Goal: Information Seeking & Learning: Learn about a topic

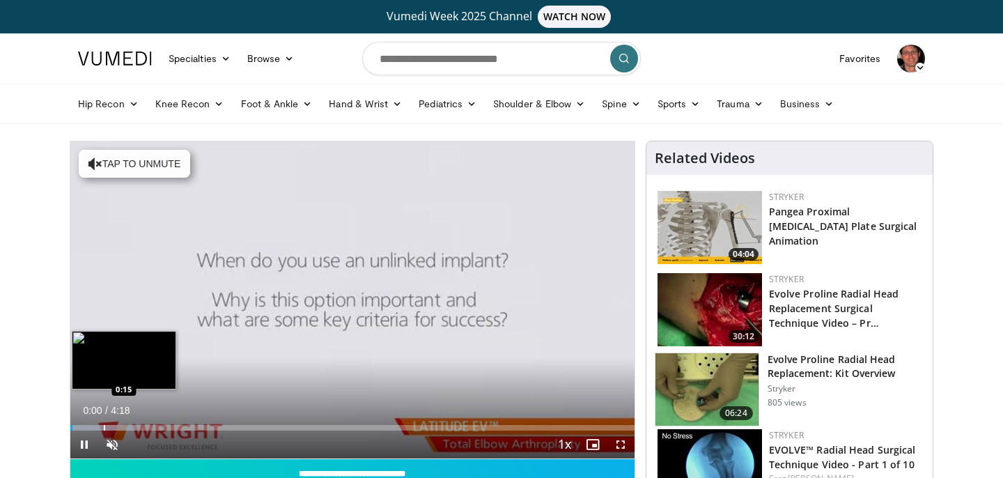
click at [104, 426] on div "Progress Bar" at bounding box center [104, 428] width 1 height 6
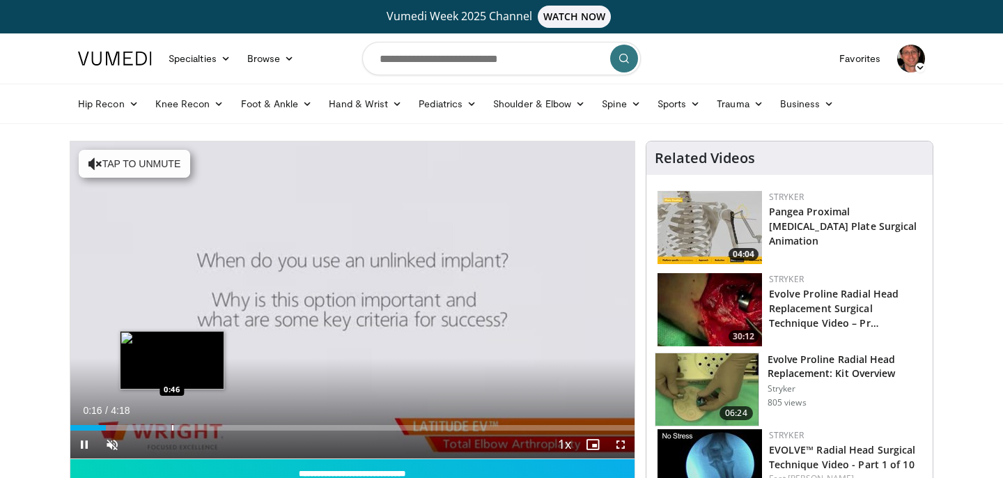
click at [171, 425] on video-js "**********" at bounding box center [352, 300] width 564 height 318
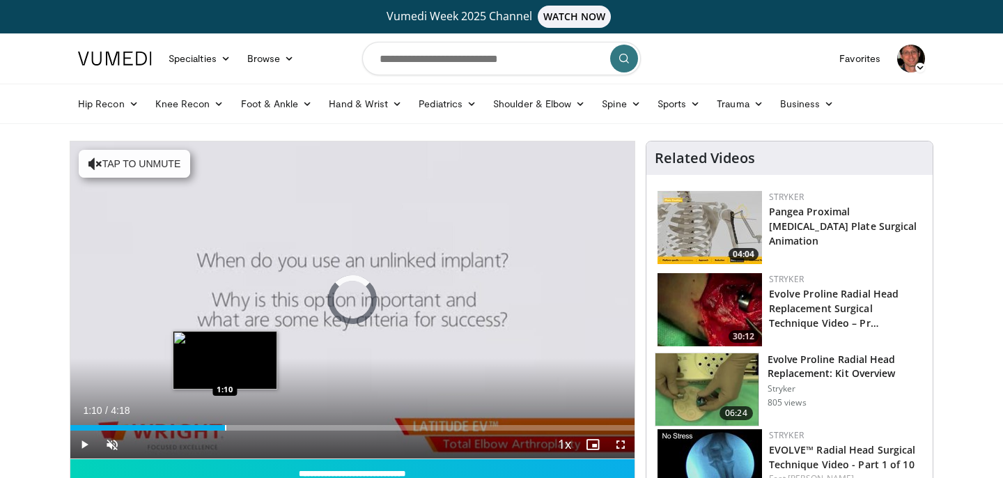
click at [224, 423] on div "Loaded : 26.80% 1:10 1:10" at bounding box center [352, 423] width 564 height 13
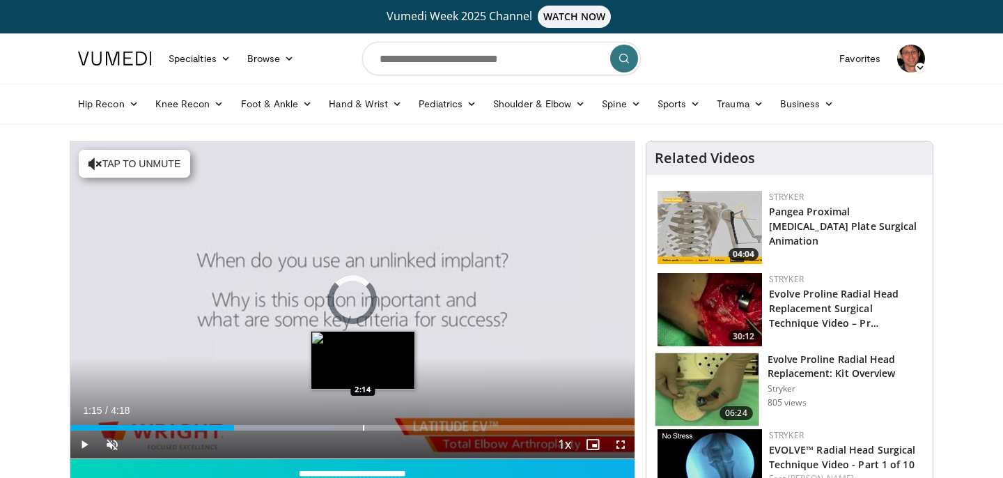
click at [363, 423] on div "Loaded : 46.40% 2:14 2:14" at bounding box center [352, 423] width 564 height 13
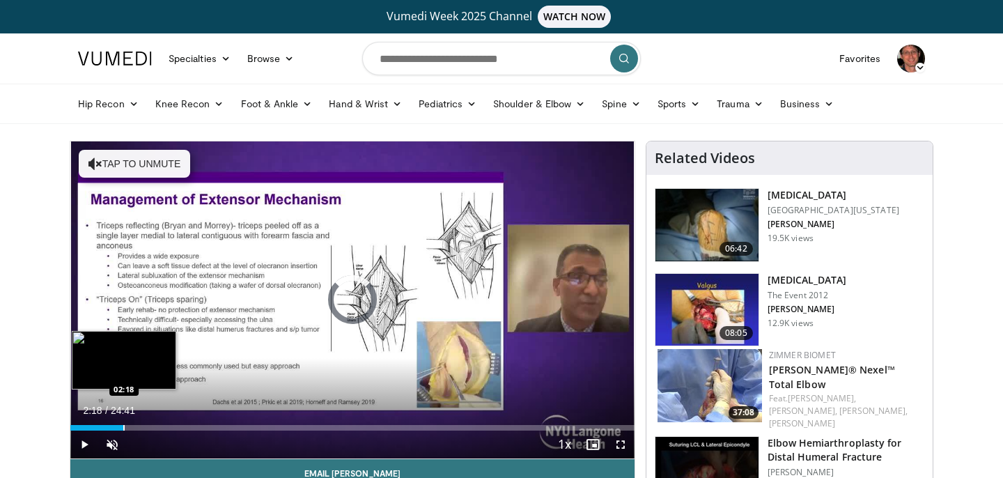
click at [123, 425] on div "Progress Bar" at bounding box center [123, 428] width 1 height 6
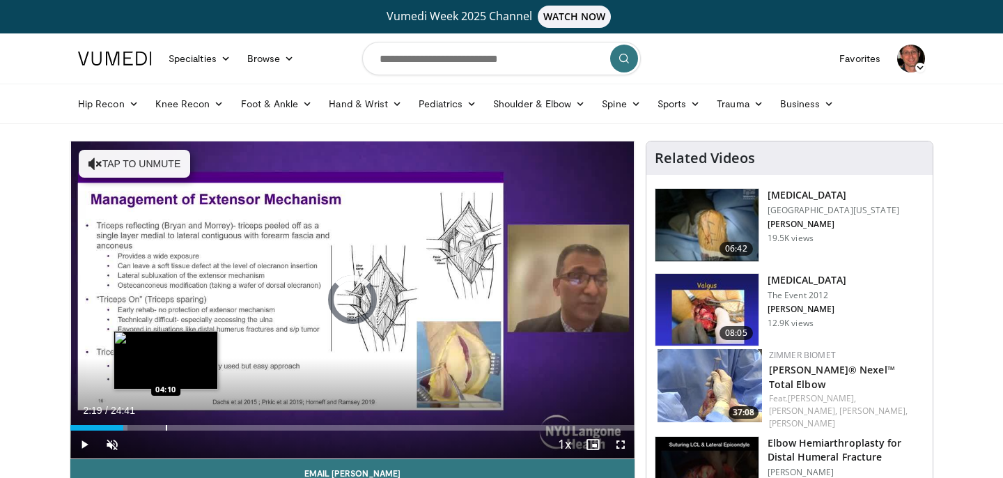
click at [166, 425] on div "Progress Bar" at bounding box center [166, 428] width 1 height 6
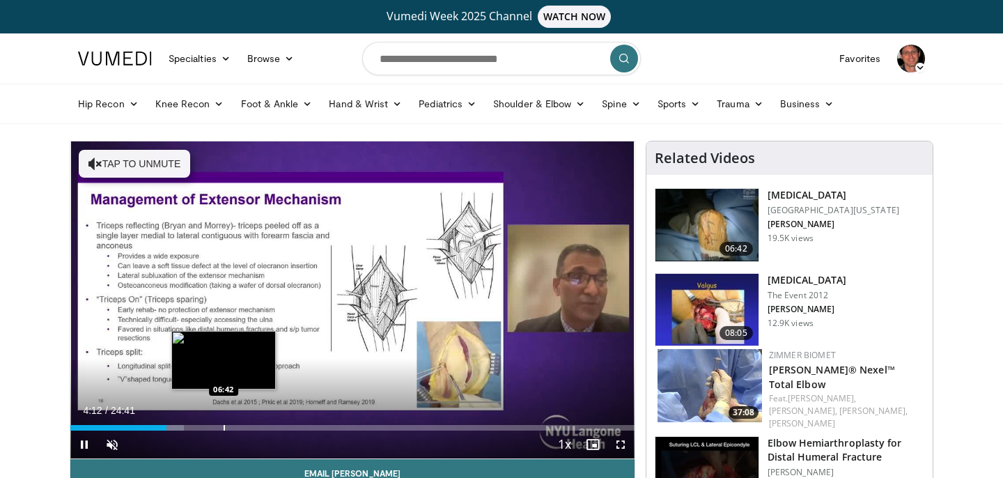
click at [224, 426] on div "Progress Bar" at bounding box center [224, 428] width 1 height 6
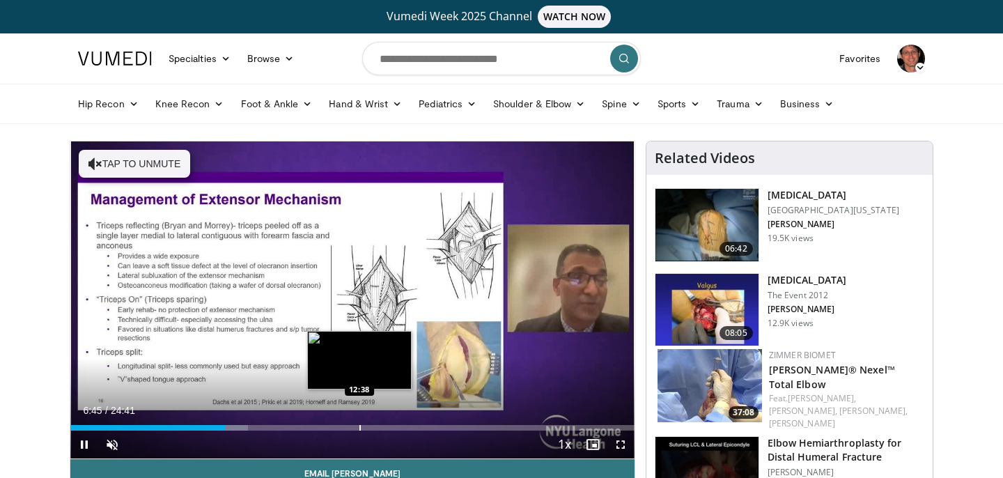
click at [359, 426] on div "Progress Bar" at bounding box center [359, 428] width 1 height 6
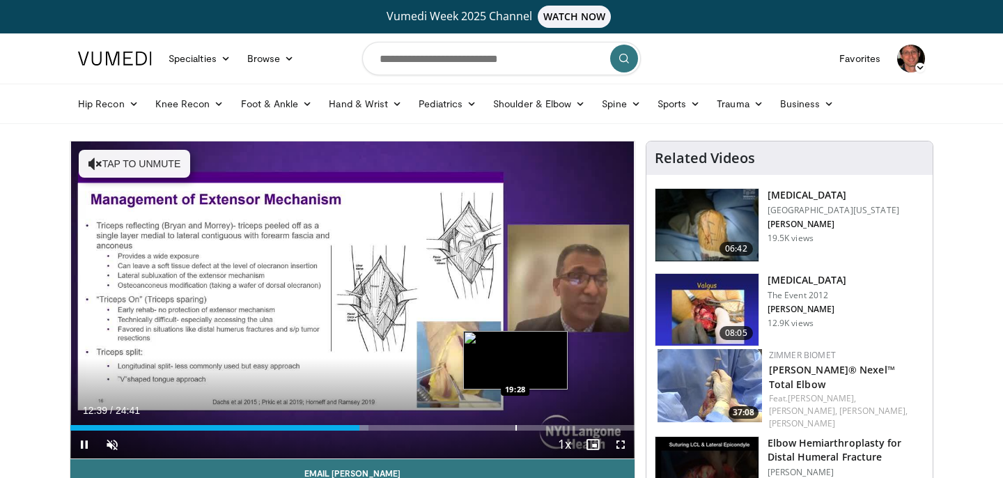
click at [516, 426] on div "Progress Bar" at bounding box center [516, 428] width 1 height 6
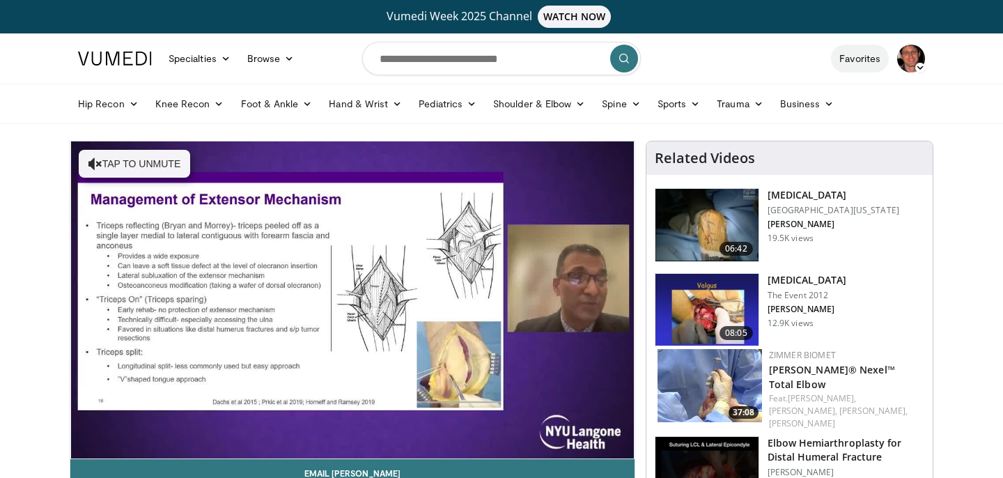
click at [864, 63] on link "Favorites" at bounding box center [860, 59] width 58 height 28
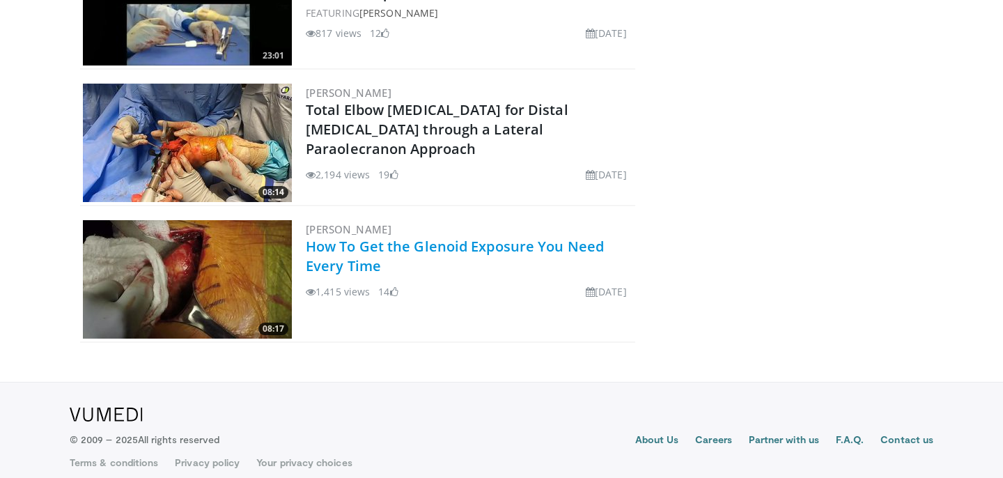
scroll to position [6540, 0]
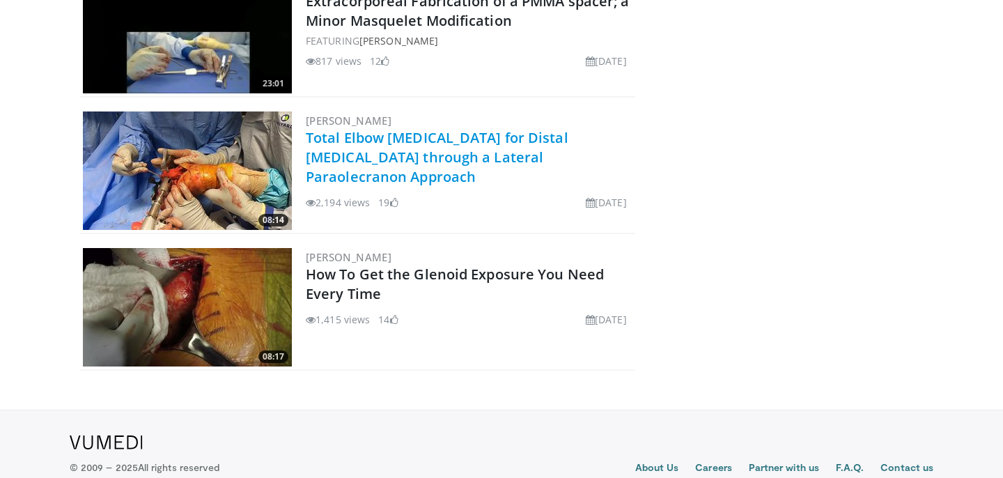
click at [479, 137] on link "Total Elbow Arthroplasty for Distal Humerus Fracture through a Lateral Paraolec…" at bounding box center [437, 157] width 263 height 58
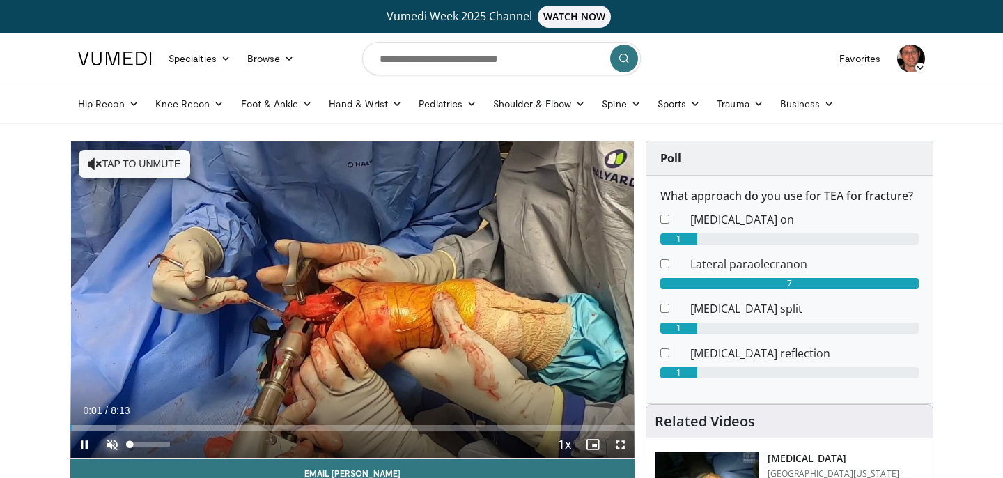
click at [112, 444] on span "Video Player" at bounding box center [112, 445] width 28 height 28
click at [615, 444] on span "Video Player" at bounding box center [621, 445] width 28 height 28
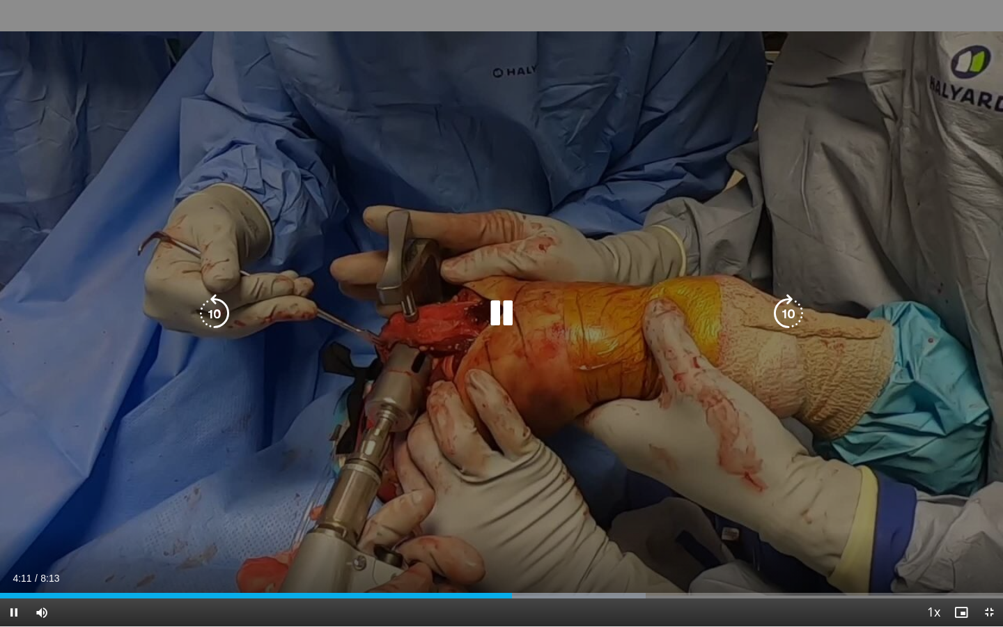
click at [938, 146] on div "10 seconds Tap to unmute" at bounding box center [501, 313] width 1003 height 626
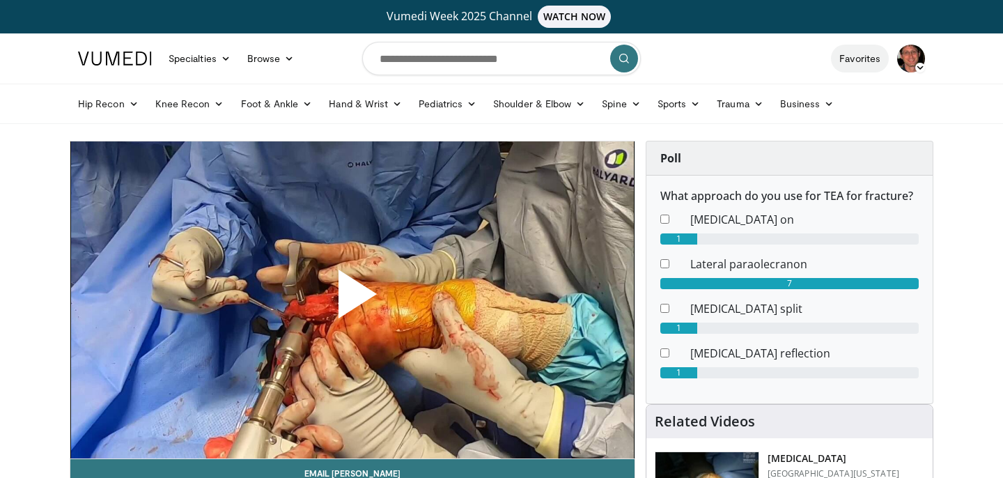
click at [872, 65] on link "Favorites" at bounding box center [860, 59] width 58 height 28
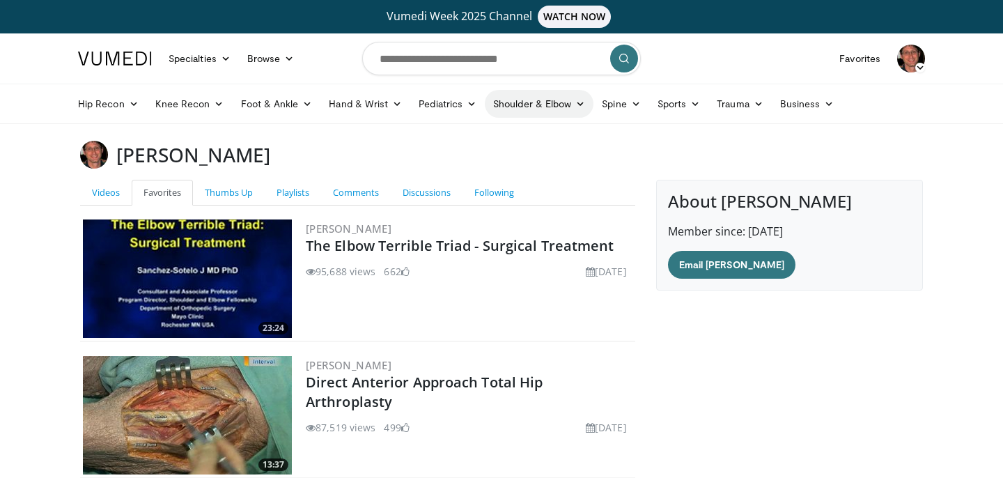
click at [544, 98] on link "Shoulder & Elbow" at bounding box center [539, 104] width 109 height 28
click at [459, 141] on link "Elbow" at bounding box center [510, 136] width 166 height 22
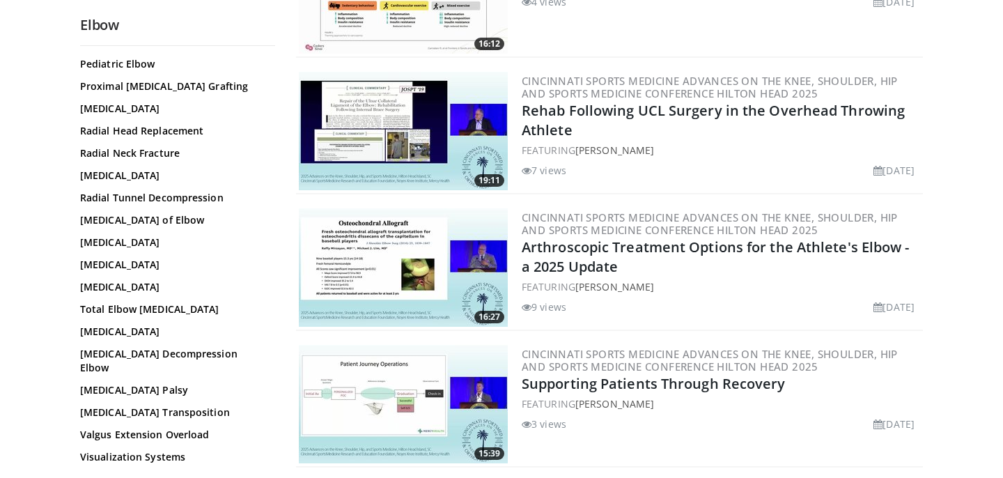
scroll to position [263, 0]
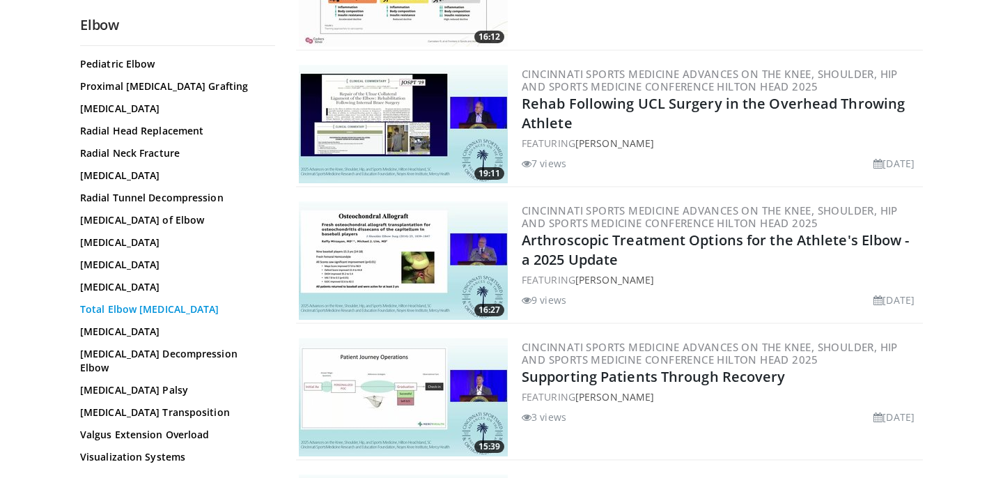
click at [141, 316] on link "Total Elbow [MEDICAL_DATA]" at bounding box center [174, 309] width 188 height 14
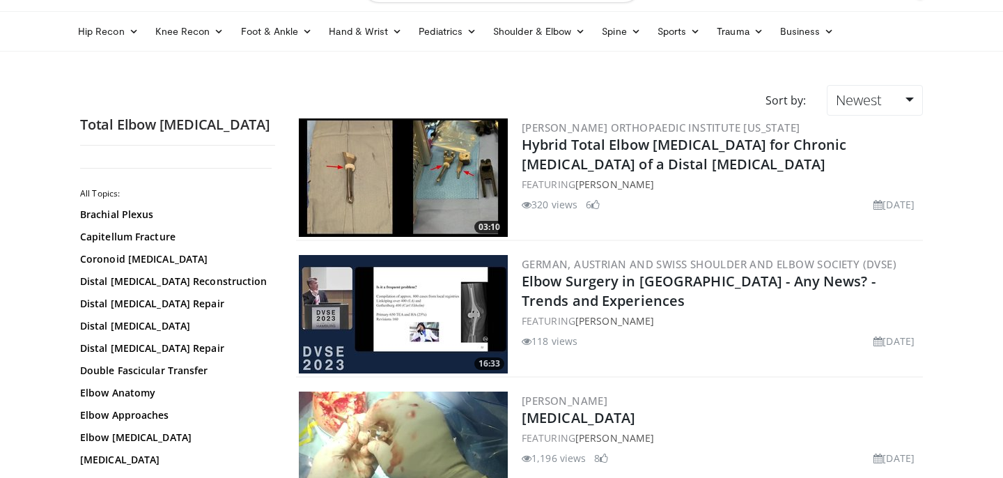
scroll to position [73, 0]
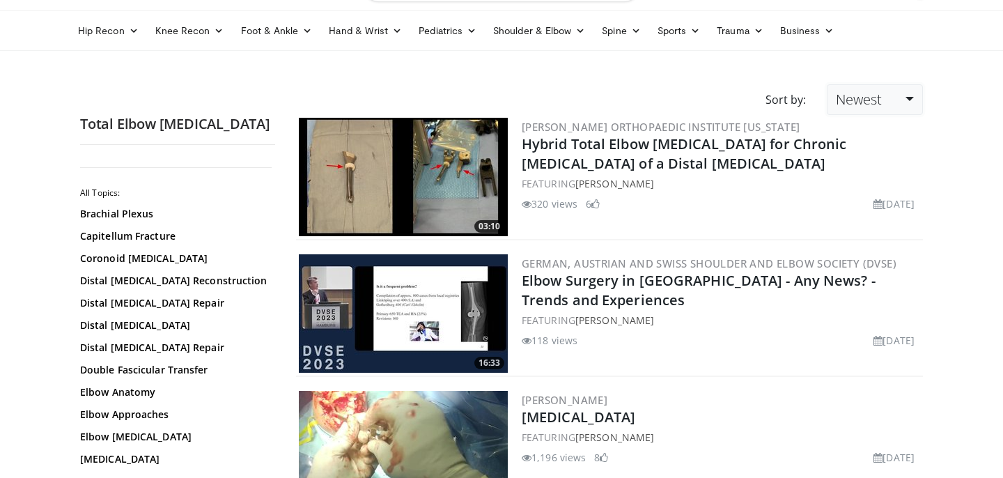
click at [886, 100] on link "Newest" at bounding box center [875, 99] width 96 height 31
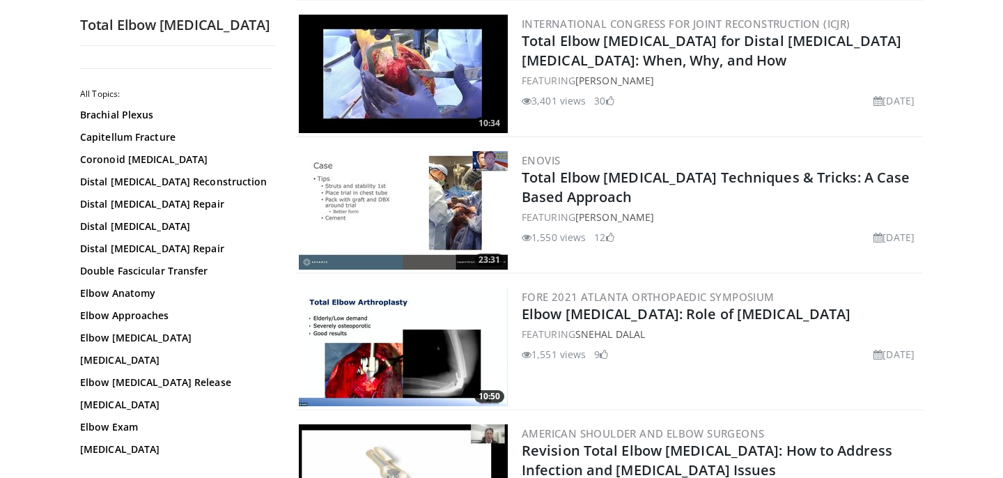
scroll to position [1415, 0]
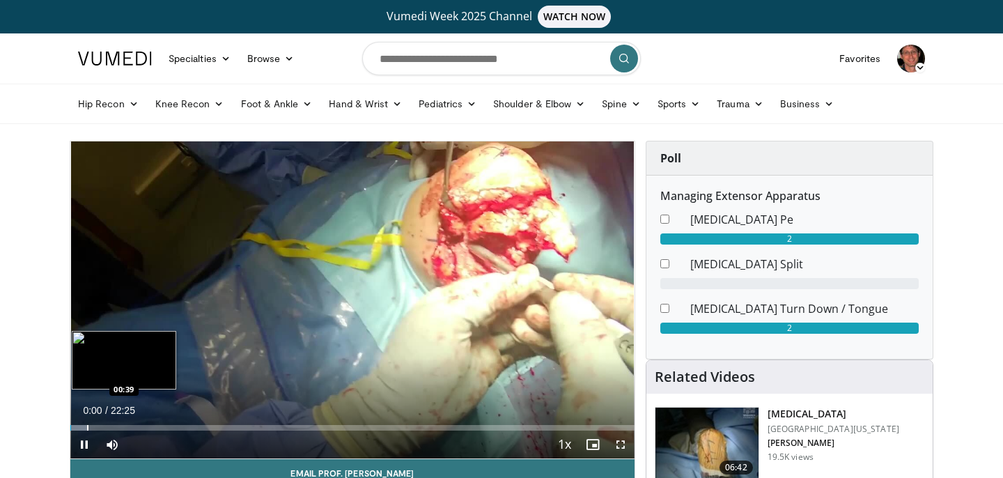
click at [87, 425] on div "Progress Bar" at bounding box center [87, 428] width 1 height 6
click at [117, 424] on div "Loaded : 3.72% 00:40 01:51" at bounding box center [352, 423] width 564 height 13
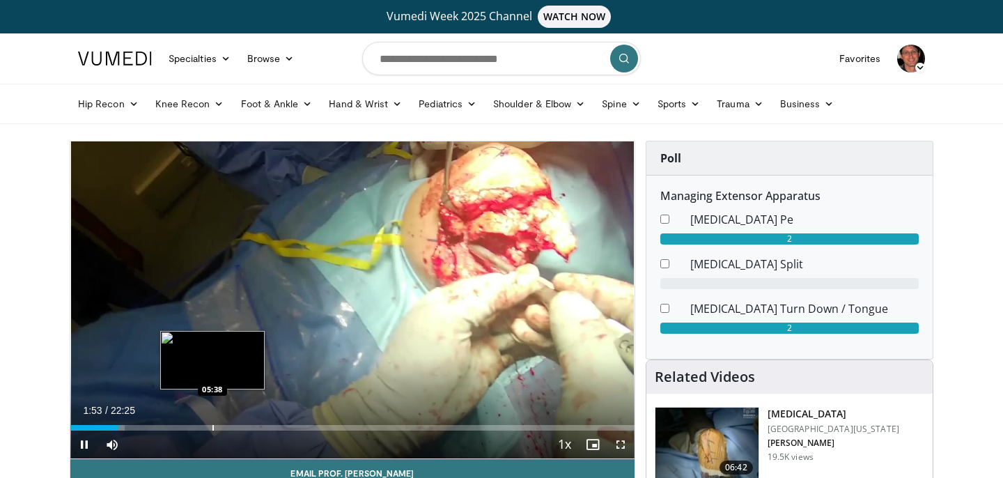
click at [213, 423] on div "Loaded : 9.67% 01:53 05:38" at bounding box center [352, 423] width 564 height 13
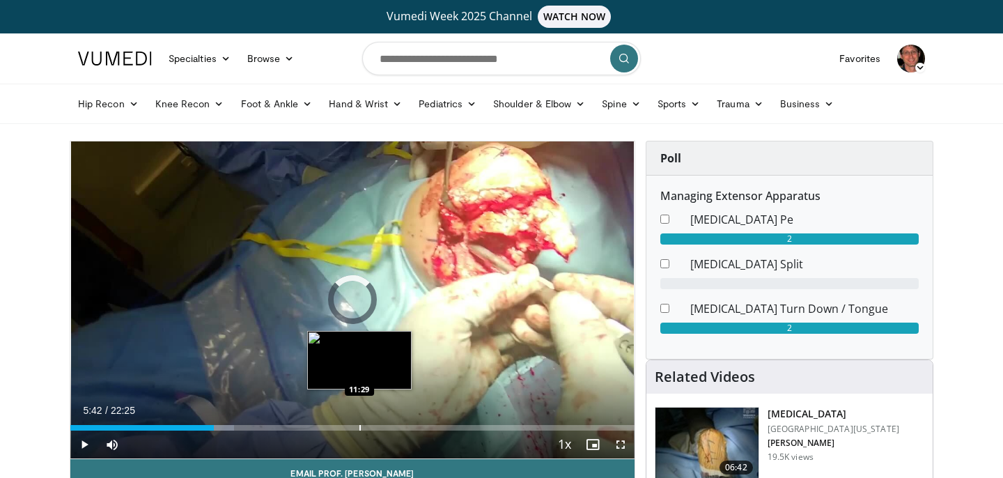
click at [359, 428] on div "Progress Bar" at bounding box center [359, 428] width 1 height 6
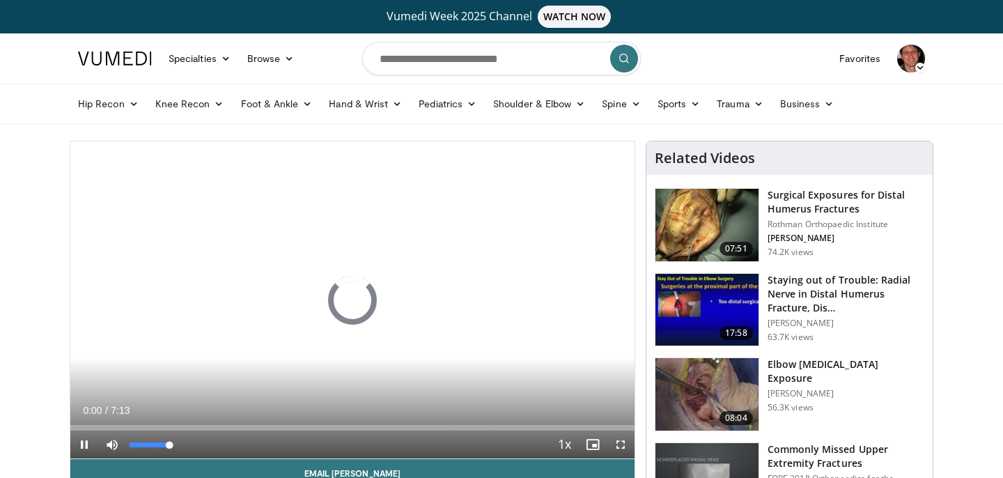
scroll to position [38, 0]
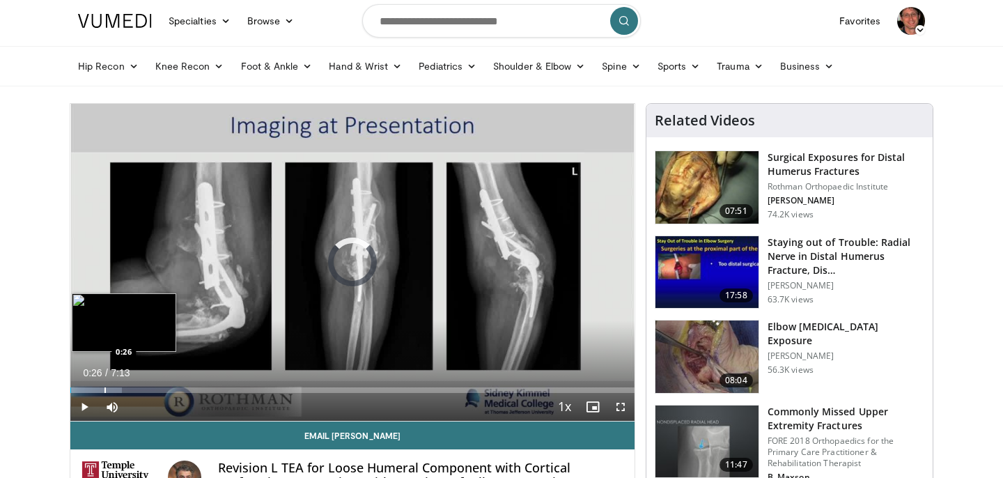
click at [105, 387] on div "Progress Bar" at bounding box center [105, 390] width 1 height 6
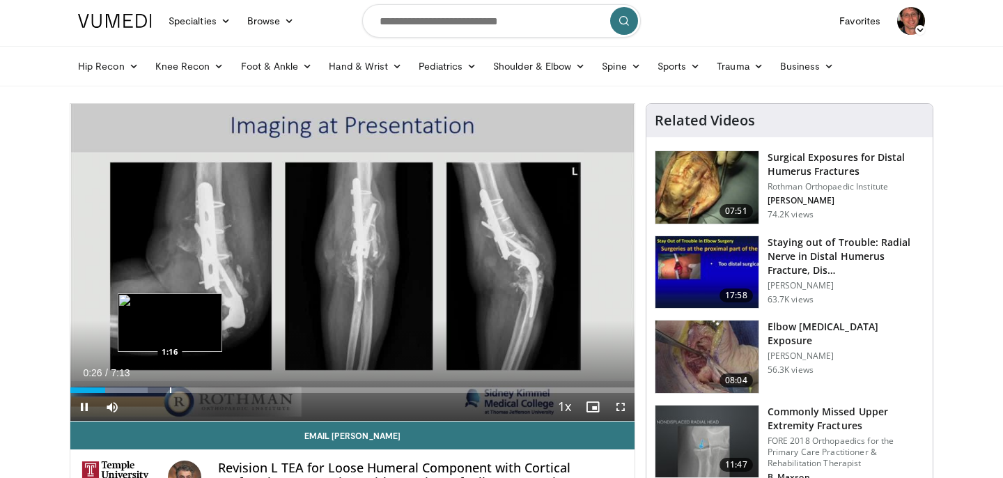
click at [171, 388] on div "Progress Bar" at bounding box center [170, 390] width 1 height 6
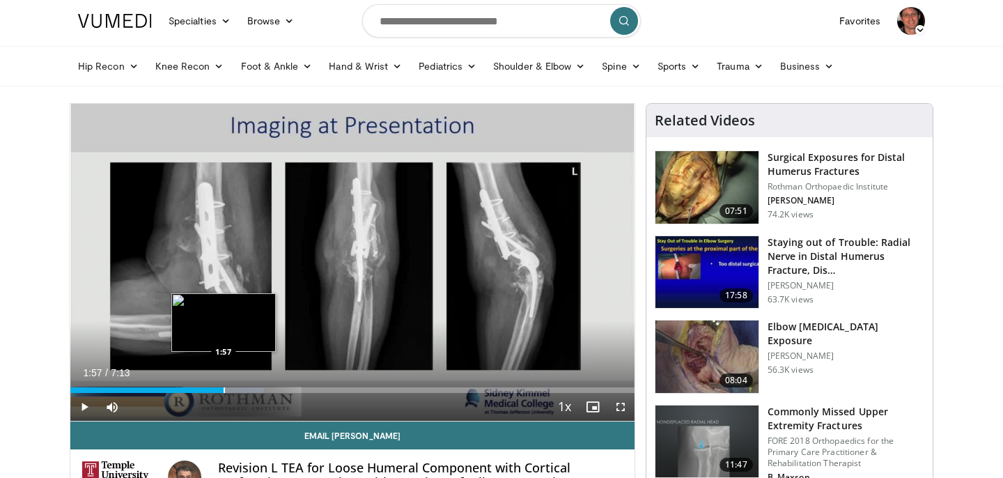
click at [224, 387] on div "Progress Bar" at bounding box center [224, 390] width 1 height 6
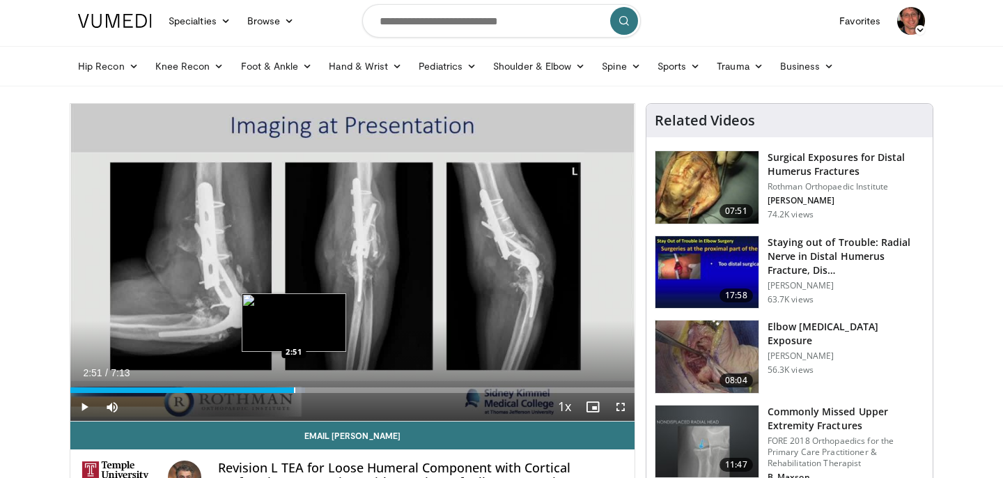
click at [294, 388] on div "Progress Bar" at bounding box center [294, 390] width 1 height 6
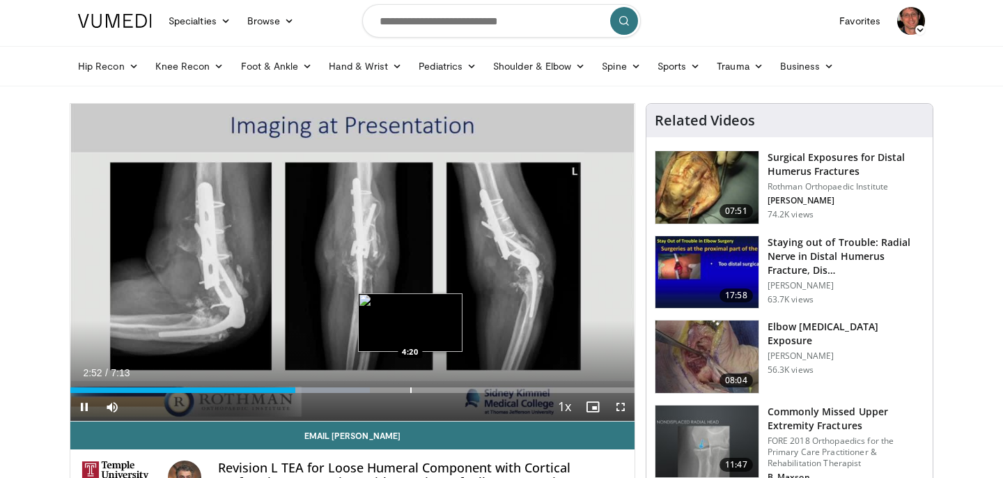
click at [412, 388] on div "Progress Bar" at bounding box center [410, 390] width 1 height 6
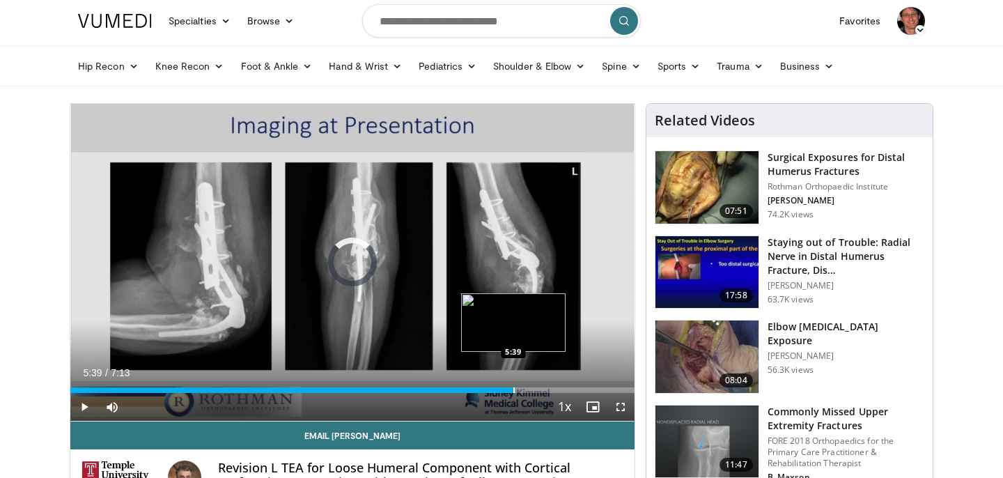
click at [513, 387] on div "Progress Bar" at bounding box center [513, 390] width 1 height 6
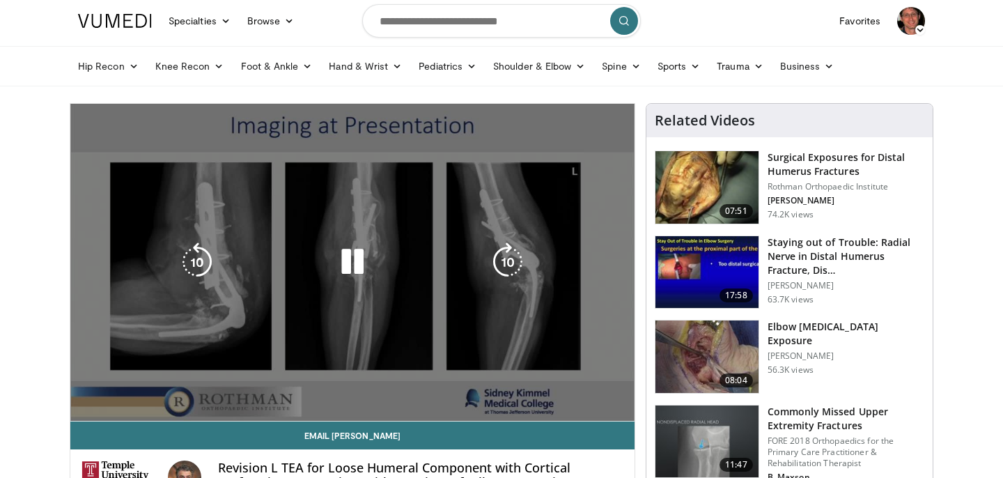
click at [563, 385] on video-js "**********" at bounding box center [352, 263] width 564 height 318
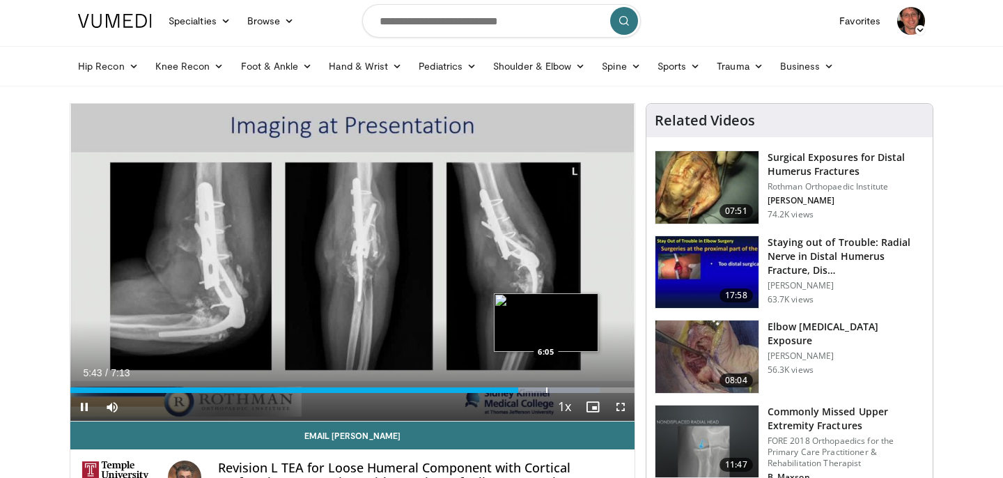
click at [546, 386] on div "Loaded : 93.91% 5:43 6:05" at bounding box center [352, 386] width 564 height 13
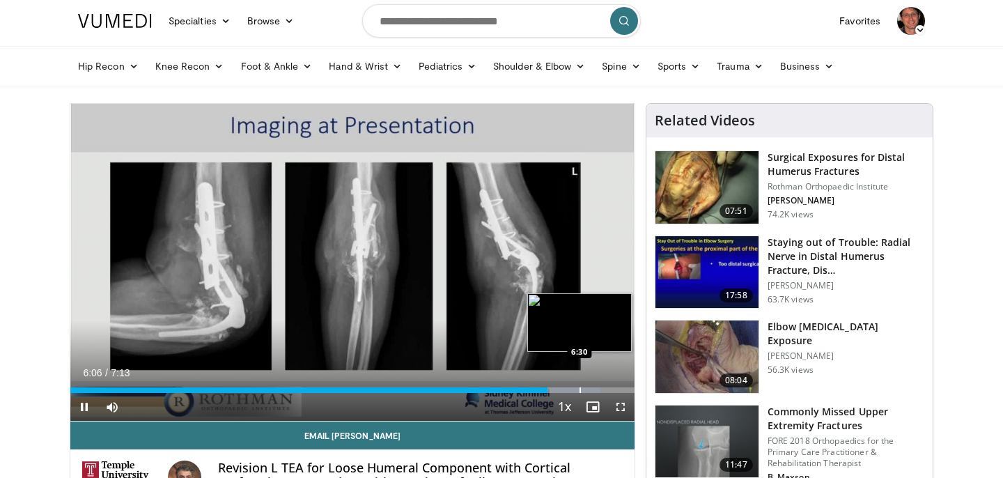
click at [580, 387] on div "Progress Bar" at bounding box center [580, 390] width 1 height 6
click at [617, 386] on div "Loaded : 100.00% 6:41 6:59" at bounding box center [352, 386] width 564 height 13
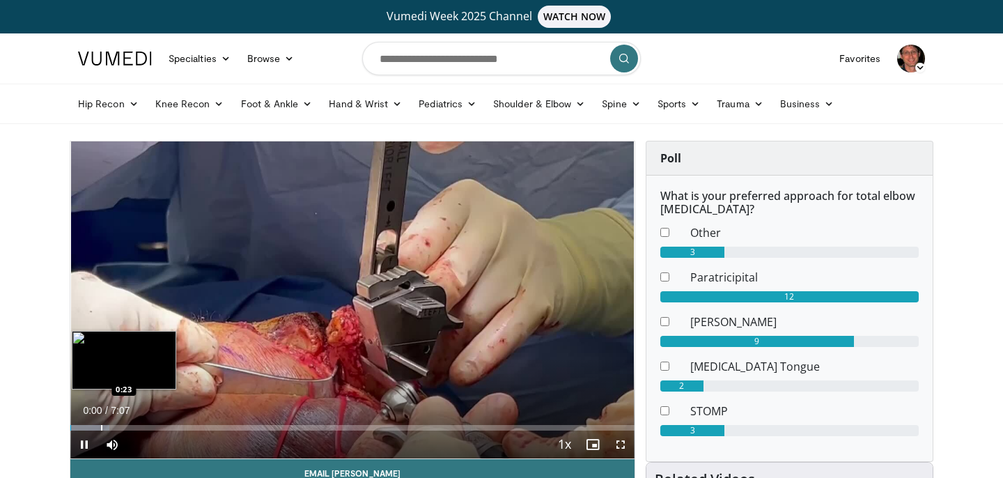
click at [102, 427] on div "Progress Bar" at bounding box center [101, 428] width 1 height 6
click at [130, 426] on div "Progress Bar" at bounding box center [130, 428] width 1 height 6
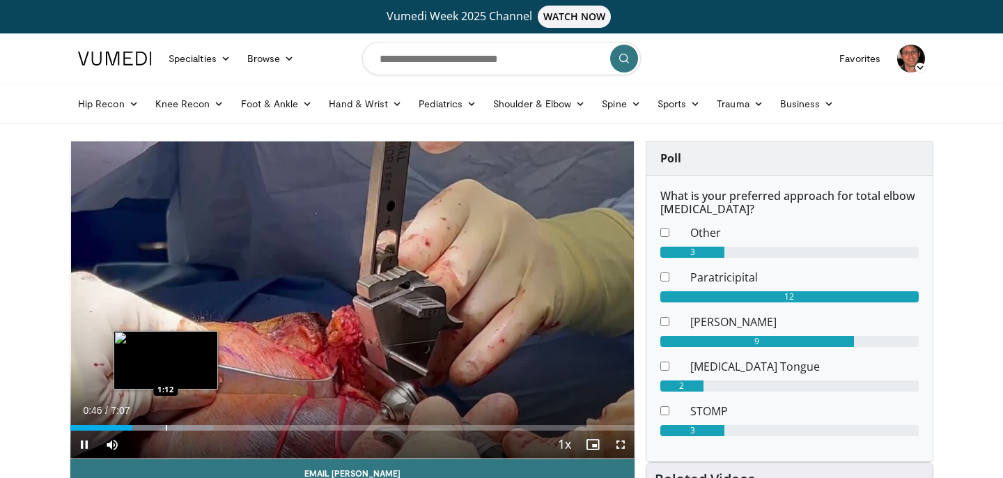
click at [166, 423] on div "Loaded : 25.48% 0:46 1:12" at bounding box center [352, 423] width 564 height 13
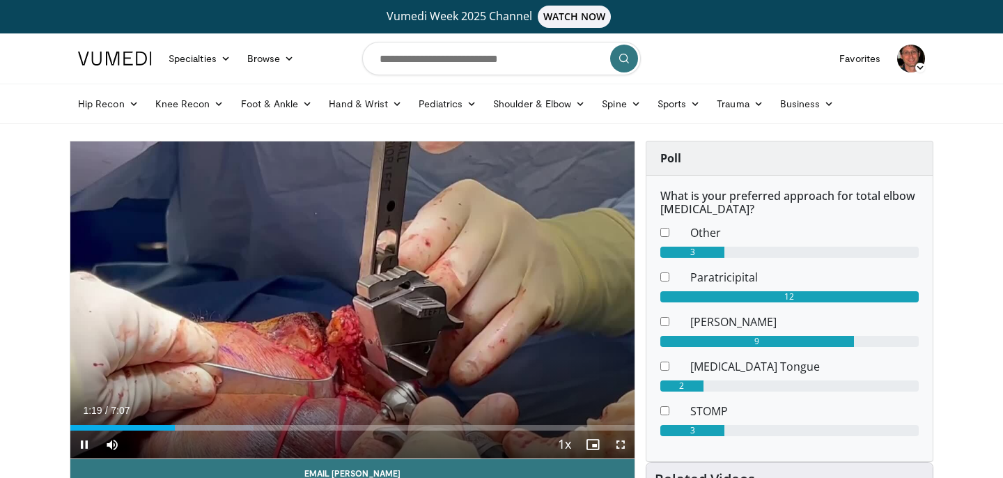
click at [626, 446] on span "Video Player" at bounding box center [621, 445] width 28 height 28
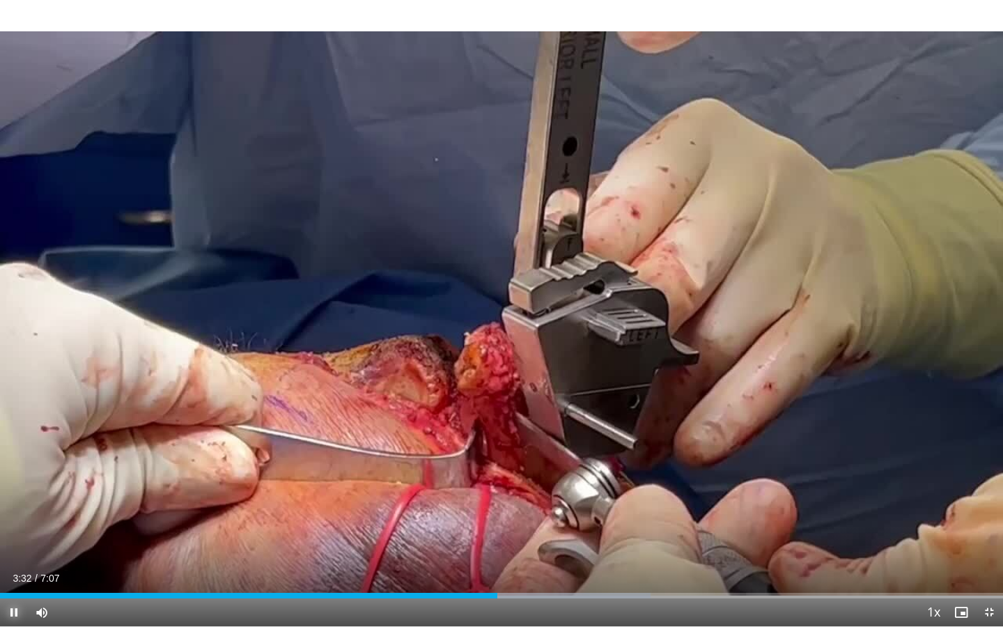
click at [16, 477] on span "Video Player" at bounding box center [14, 612] width 28 height 28
click at [0, 477] on button "Play" at bounding box center [14, 612] width 28 height 28
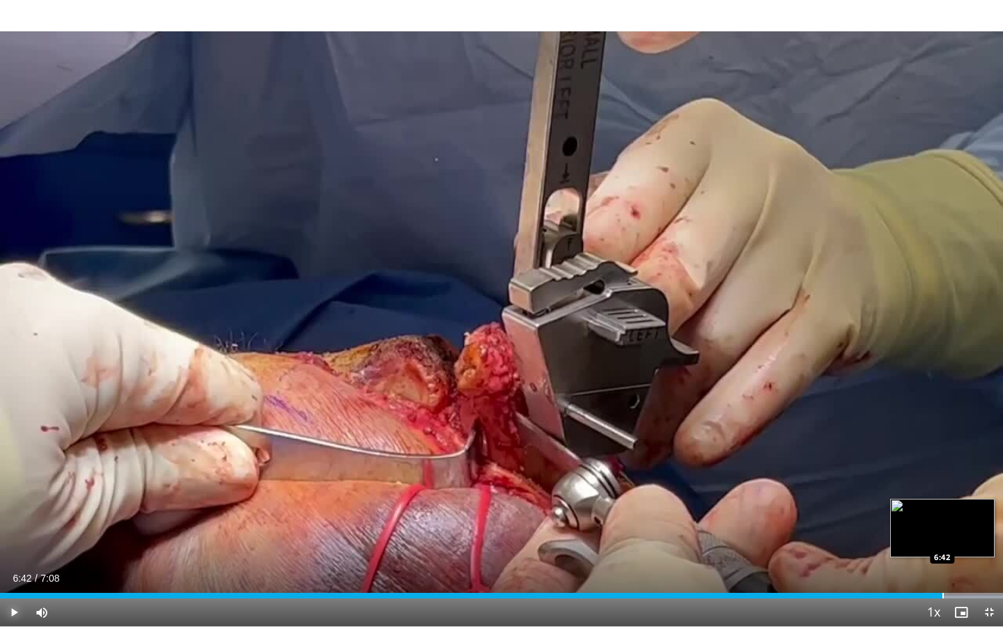
click at [943, 477] on div "Progress Bar" at bounding box center [943, 596] width 1 height 6
click at [980, 477] on div "Progress Bar" at bounding box center [980, 596] width 1 height 6
click at [988, 477] on span "Video Player" at bounding box center [989, 612] width 28 height 28
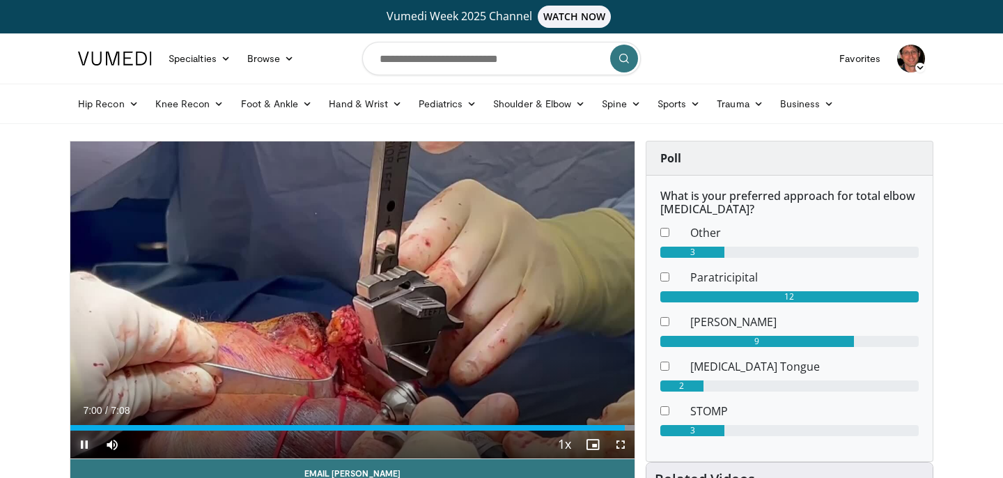
click at [84, 440] on span "Video Player" at bounding box center [84, 445] width 28 height 28
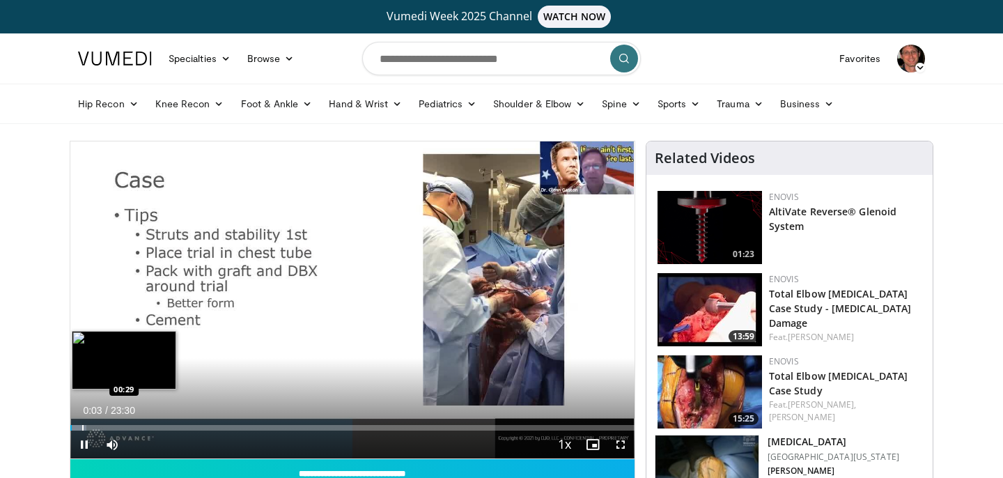
click at [82, 426] on div "Progress Bar" at bounding box center [82, 428] width 1 height 6
click at [102, 429] on div "Progress Bar" at bounding box center [102, 428] width 1 height 6
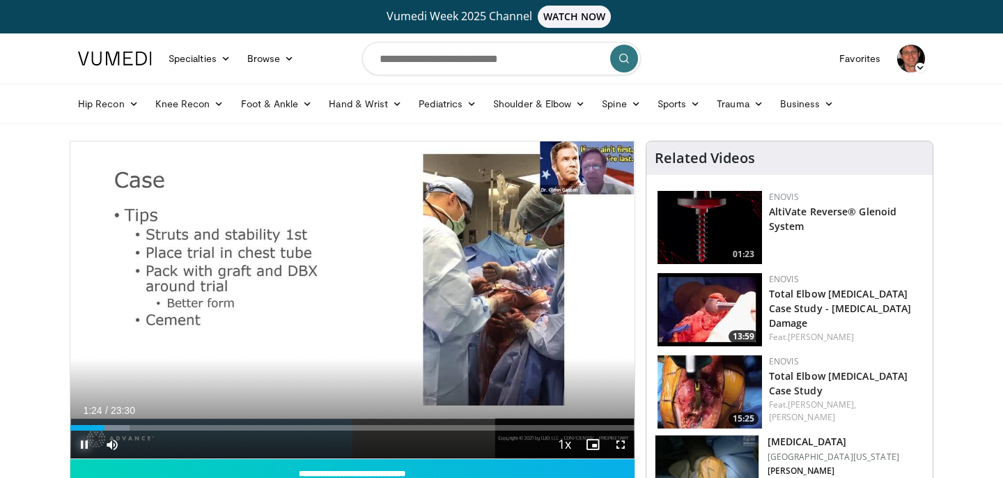
click at [88, 441] on span "Video Player" at bounding box center [84, 445] width 28 height 28
